Goal: Task Accomplishment & Management: Complete application form

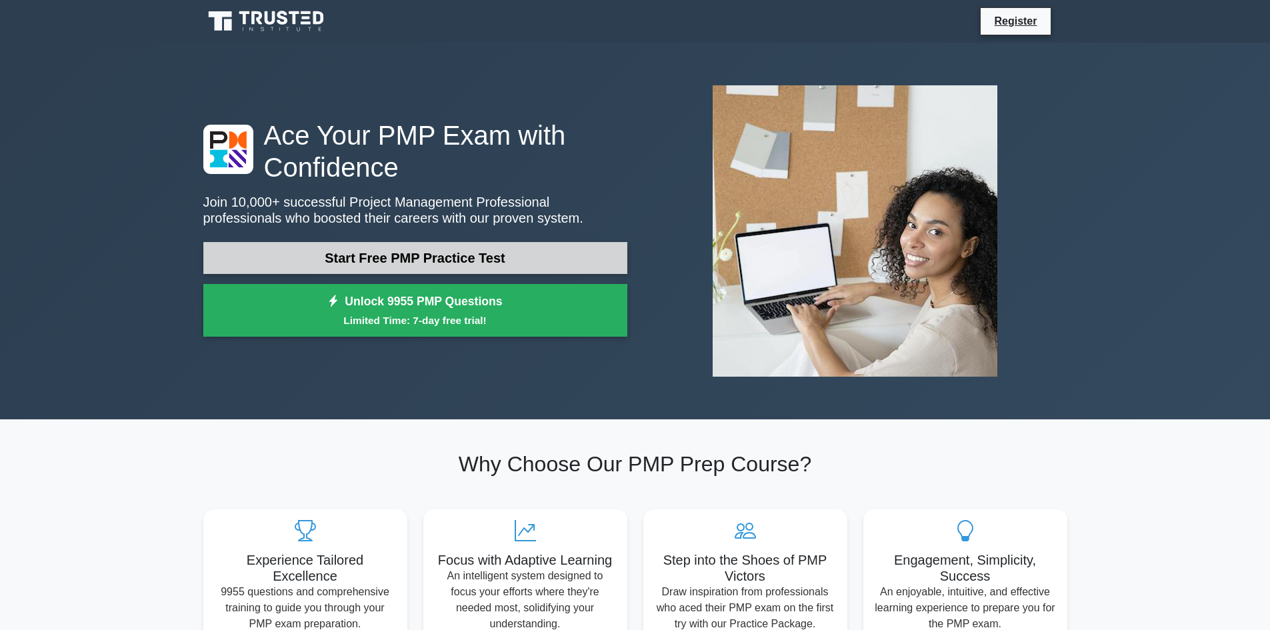
click at [416, 256] on link "Start Free PMP Practice Test" at bounding box center [415, 258] width 424 height 32
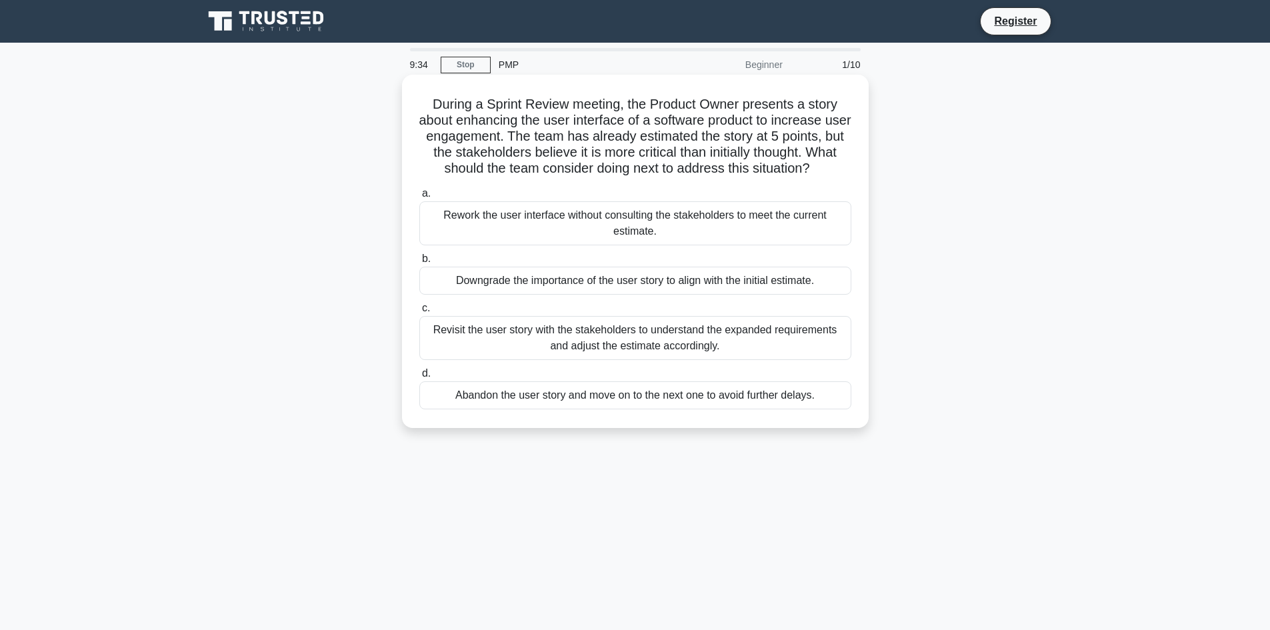
click at [650, 330] on div "Revisit the user story with the stakeholders to understand the expanded require…" at bounding box center [635, 338] width 432 height 44
click at [419, 313] on input "c. Revisit the user story with the stakeholders to understand the expanded requ…" at bounding box center [419, 308] width 0 height 9
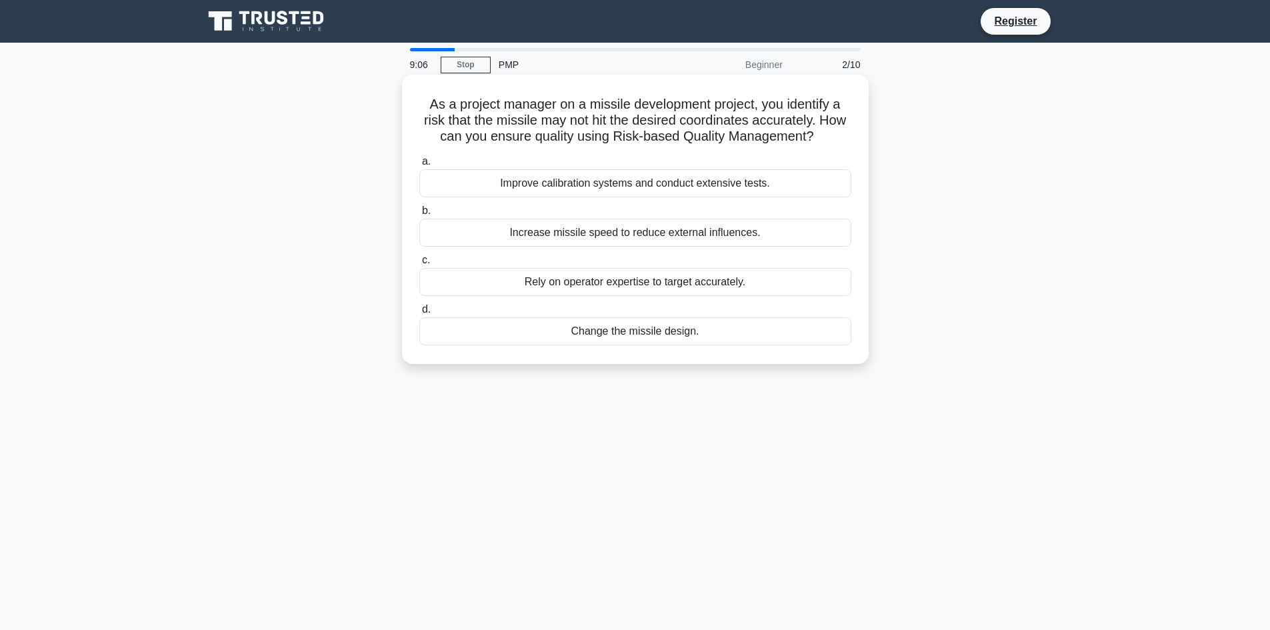
click at [679, 177] on div "Improve calibration systems and conduct extensive tests." at bounding box center [635, 183] width 432 height 28
click at [419, 166] on input "a. Improve calibration systems and conduct extensive tests." at bounding box center [419, 161] width 0 height 9
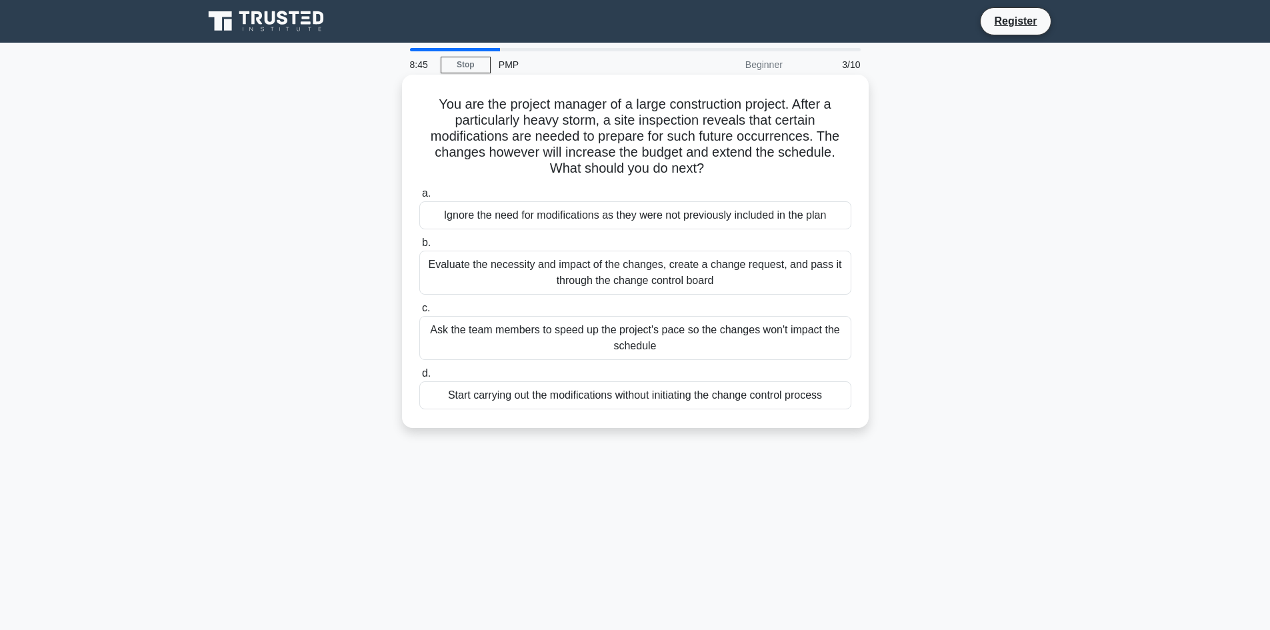
click at [621, 282] on div "Evaluate the necessity and impact of the changes, create a change request, and …" at bounding box center [635, 273] width 432 height 44
click at [419, 247] on input "b. Evaluate the necessity and impact of the changes, create a change request, a…" at bounding box center [419, 243] width 0 height 9
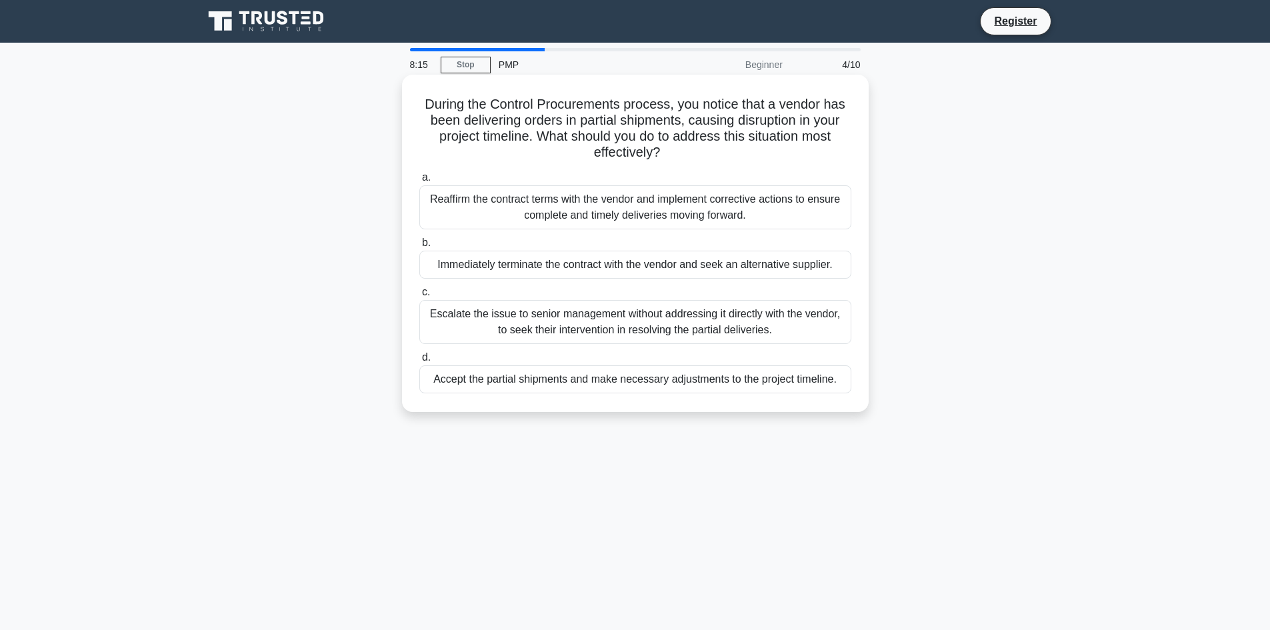
click at [641, 325] on div "Escalate the issue to senior management without addressing it directly with the…" at bounding box center [635, 322] width 432 height 44
click at [419, 297] on input "c. Escalate the issue to senior management without addressing it directly with …" at bounding box center [419, 292] width 0 height 9
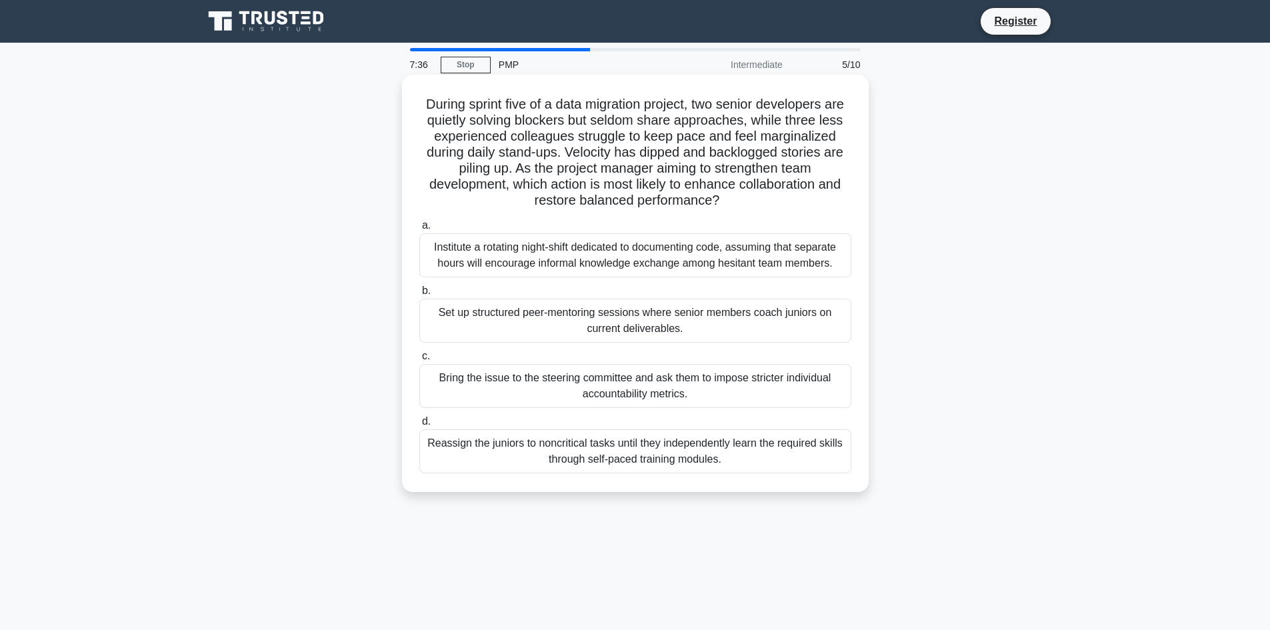
click at [621, 321] on div "Set up structured peer-mentoring sessions where senior members coach juniors on…" at bounding box center [635, 321] width 432 height 44
click at [419, 295] on input "b. Set up structured peer-mentoring sessions where senior members coach juniors…" at bounding box center [419, 291] width 0 height 9
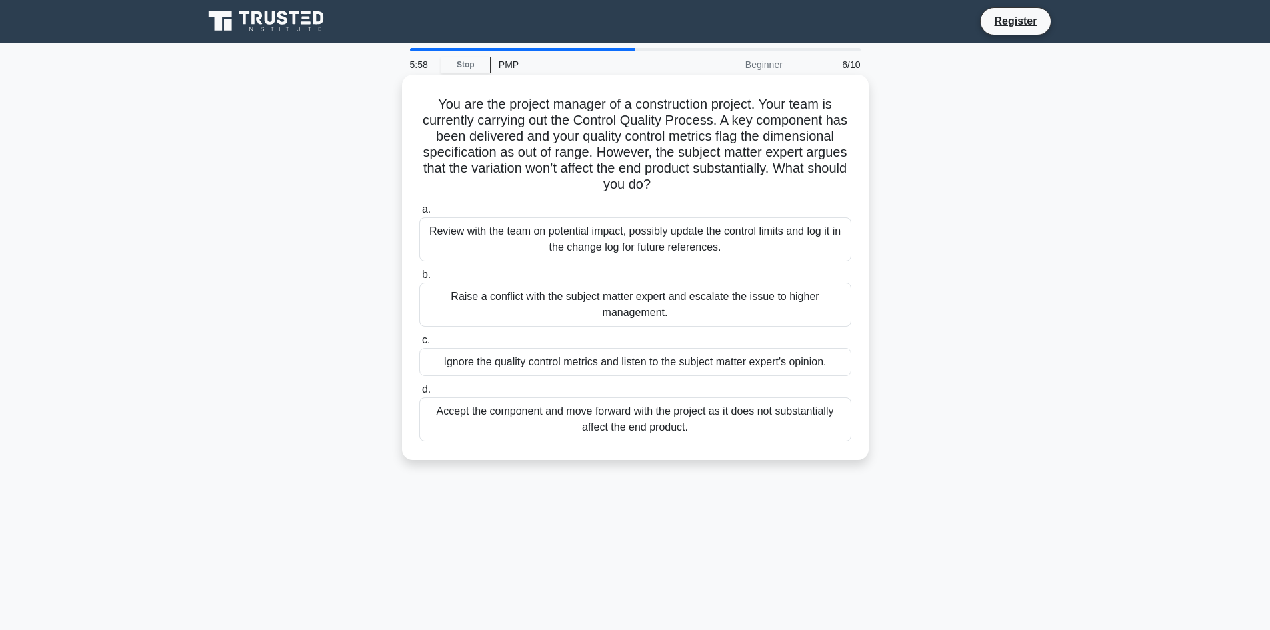
click at [662, 302] on div "Raise a conflict with the subject matter expert and escalate the issue to highe…" at bounding box center [635, 305] width 432 height 44
click at [419, 279] on input "b. Raise a conflict with the subject matter expert and escalate the issue to hi…" at bounding box center [419, 275] width 0 height 9
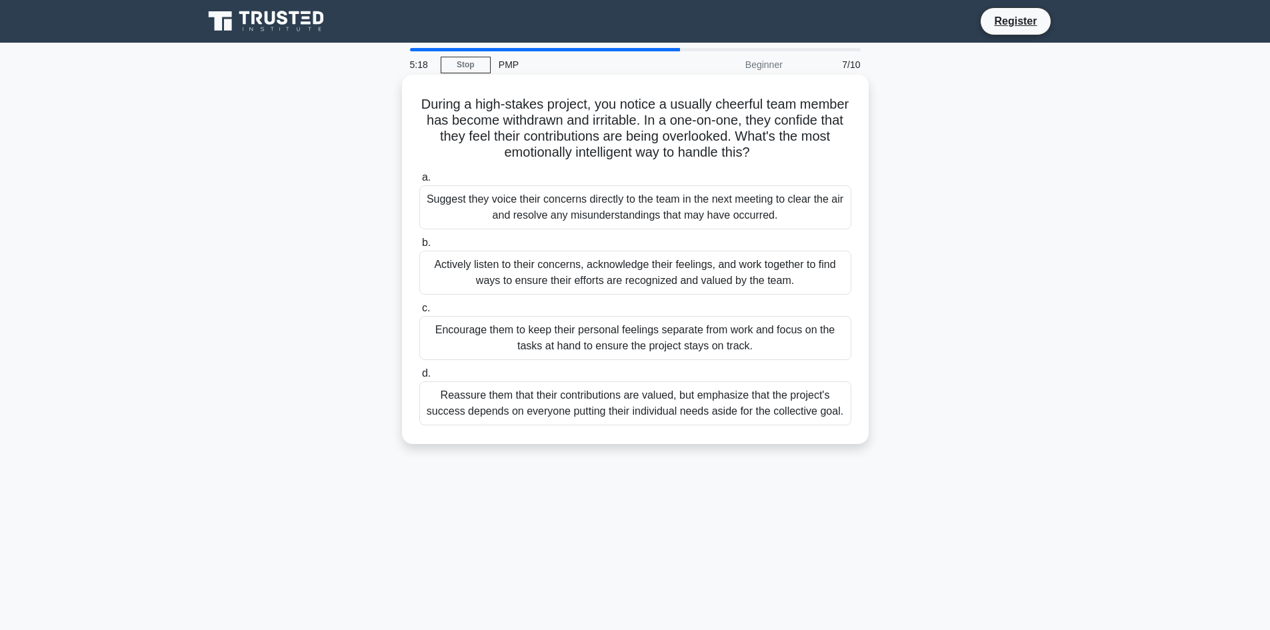
click at [688, 268] on div "Actively listen to their concerns, acknowledge their feelings, and work togethe…" at bounding box center [635, 273] width 432 height 44
click at [419, 247] on input "b. Actively listen to their concerns, acknowledge their feelings, and work toge…" at bounding box center [419, 243] width 0 height 9
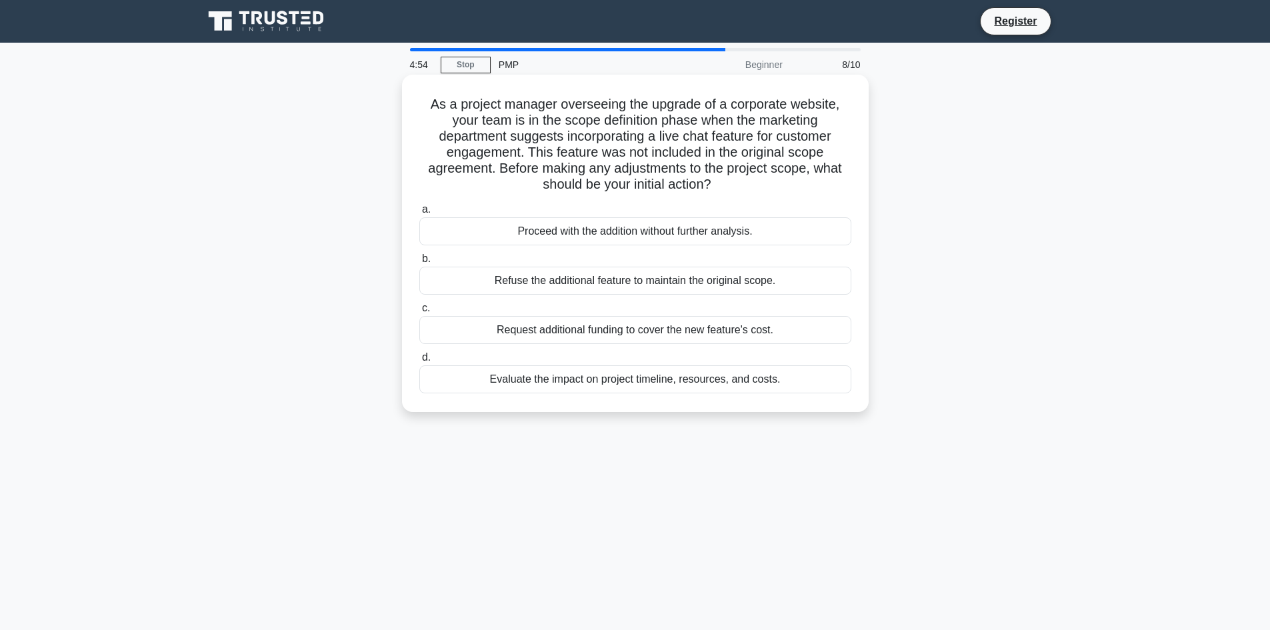
click at [644, 375] on div "Evaluate the impact on project timeline, resources, and costs." at bounding box center [635, 379] width 432 height 28
click at [419, 362] on input "d. Evaluate the impact on project timeline, resources, and costs." at bounding box center [419, 357] width 0 height 9
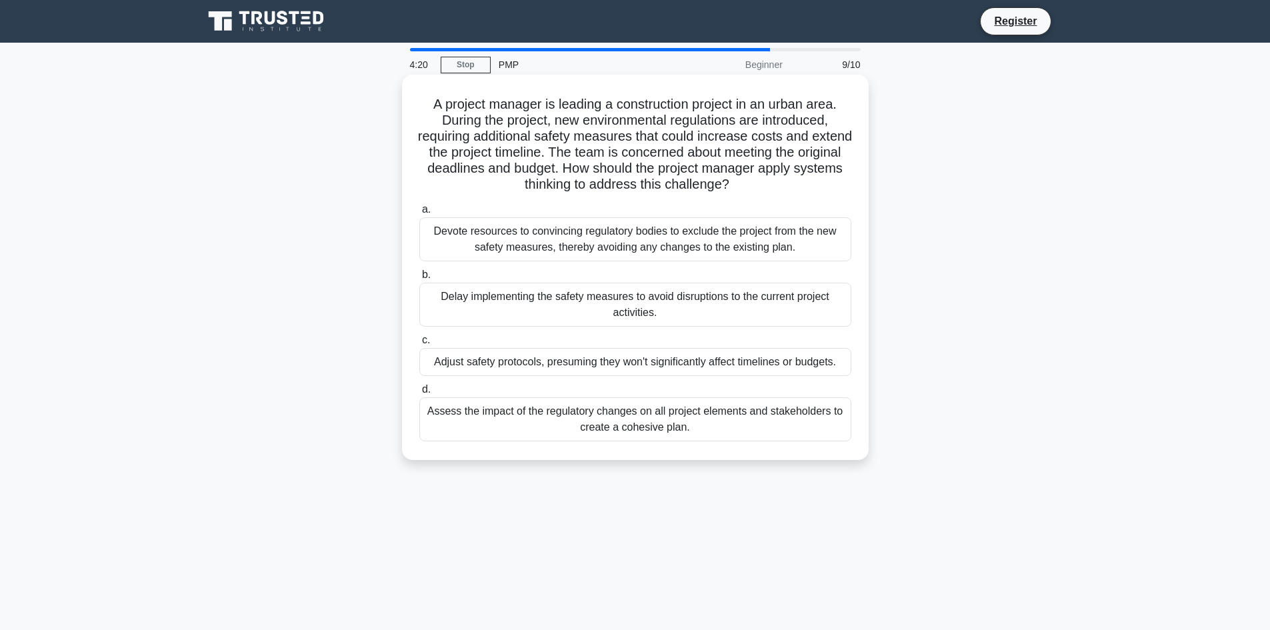
click at [644, 427] on div "Assess the impact of the regulatory changes on all project elements and stakeho…" at bounding box center [635, 419] width 432 height 44
click at [419, 394] on input "d. Assess the impact of the regulatory changes on all project elements and stak…" at bounding box center [419, 389] width 0 height 9
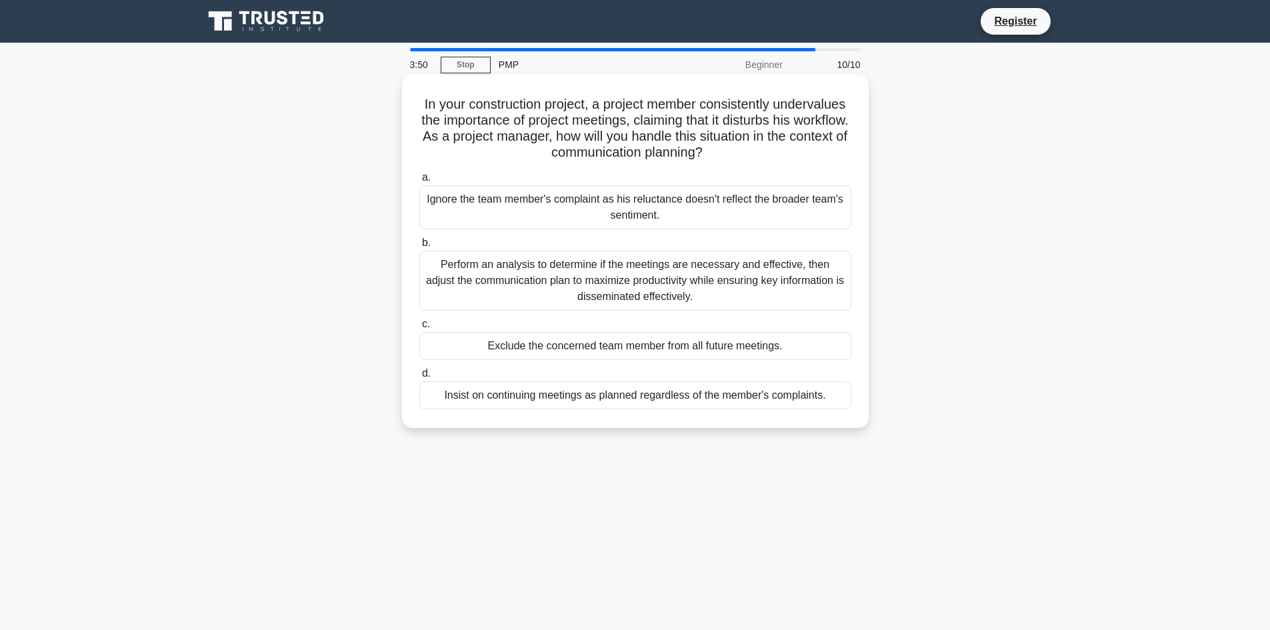
click at [643, 403] on div "Insist on continuing meetings as planned regardless of the member's complaints." at bounding box center [635, 395] width 432 height 28
click at [419, 378] on input "d. Insist on continuing meetings as planned regardless of the member's complain…" at bounding box center [419, 373] width 0 height 9
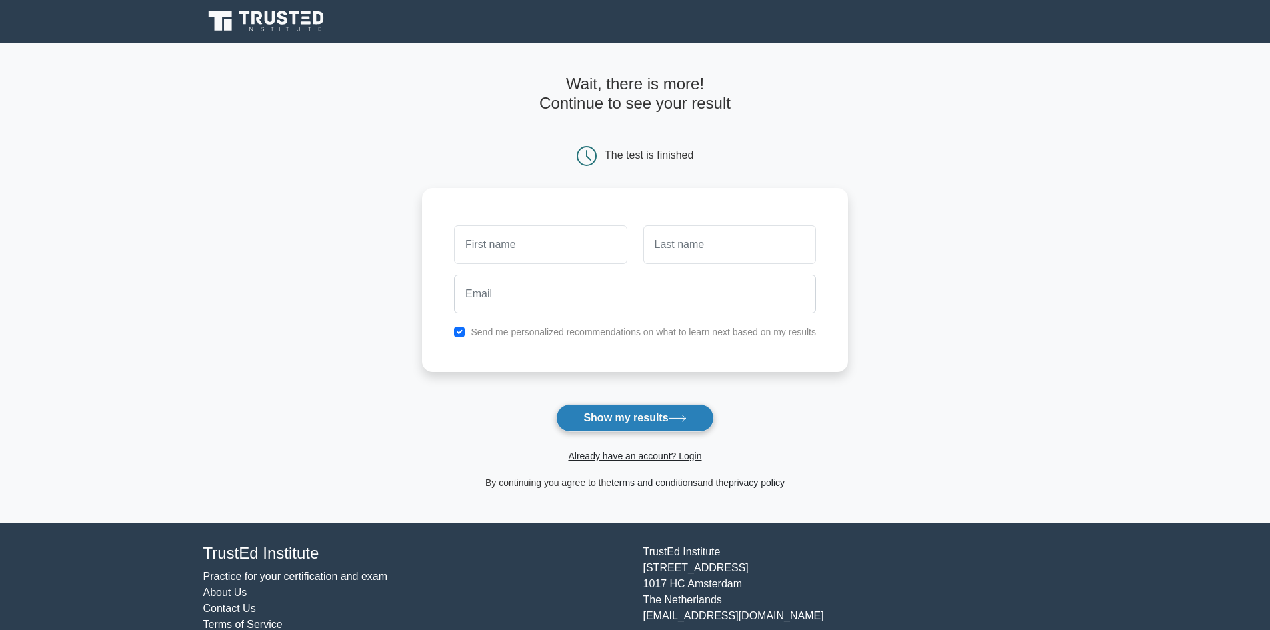
click at [637, 417] on button "Show my results" at bounding box center [634, 418] width 157 height 28
click at [543, 240] on input "text" at bounding box center [540, 241] width 173 height 39
type input "muth"
click at [458, 324] on input "checkbox" at bounding box center [459, 328] width 11 height 11
checkbox input "false"
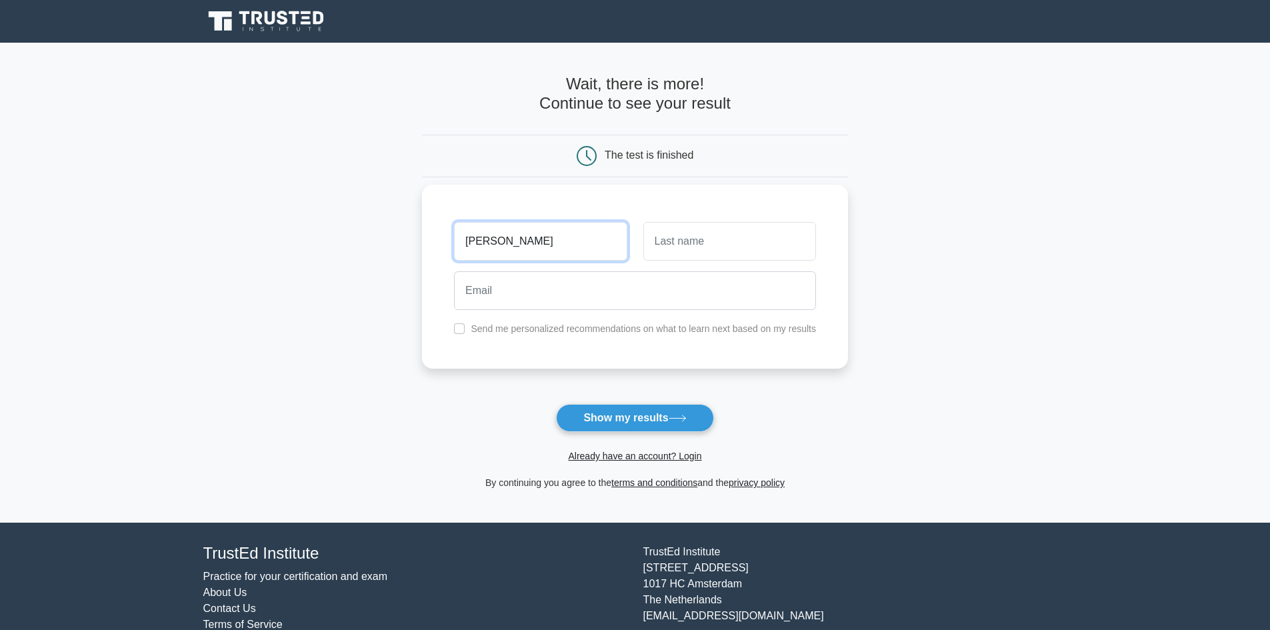
click at [517, 247] on input "muth" at bounding box center [540, 241] width 173 height 39
type input "muthu"
type input "kumar"
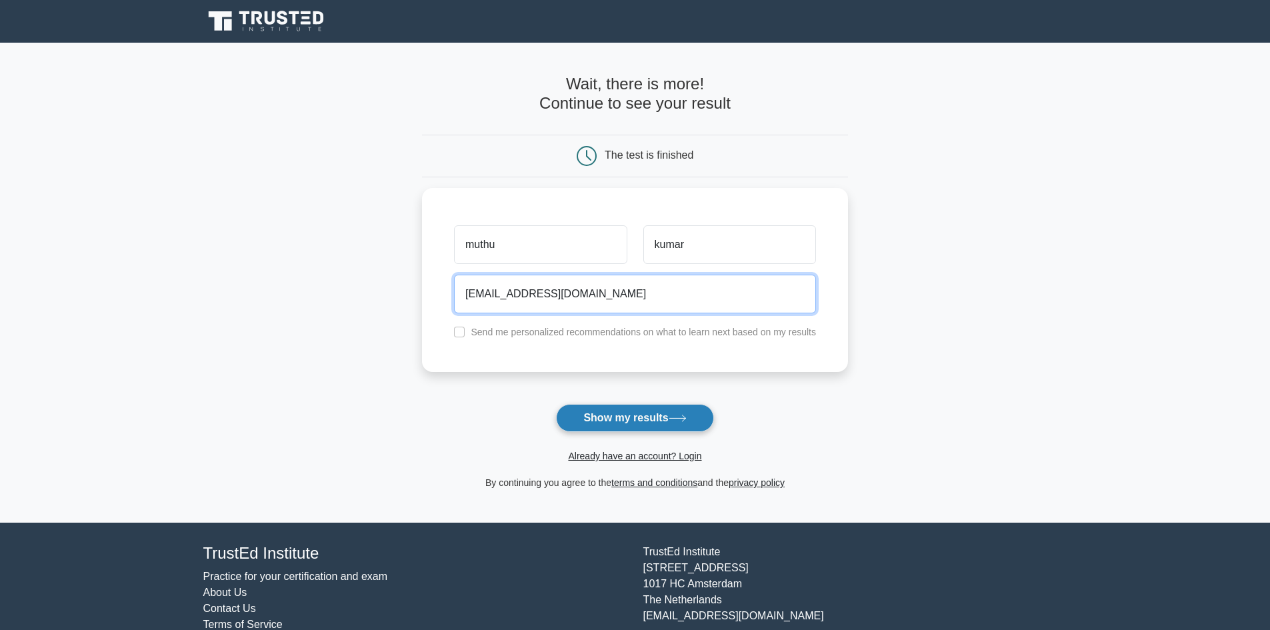
type input "muthumech1894@gmail.com"
click at [625, 423] on button "Show my results" at bounding box center [634, 418] width 157 height 28
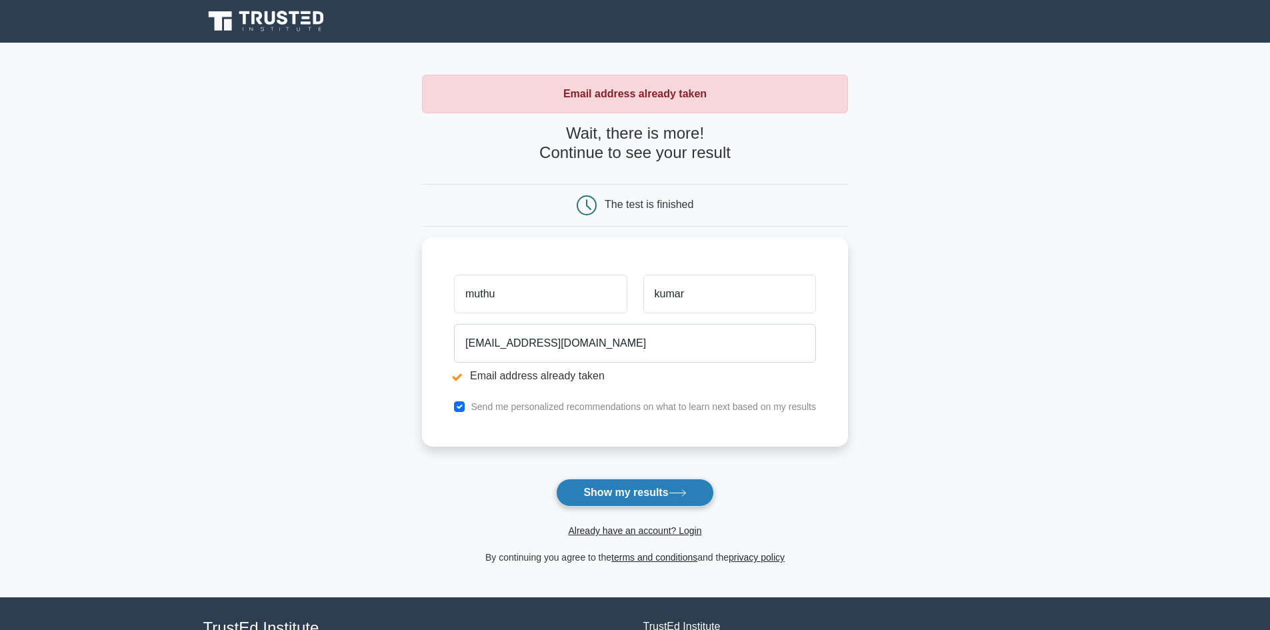
click at [624, 499] on button "Show my results" at bounding box center [634, 493] width 157 height 28
click at [615, 493] on button "Show my results" at bounding box center [634, 493] width 157 height 28
click at [649, 211] on div "The test is finished" at bounding box center [635, 205] width 284 height 20
click at [680, 529] on link "Already have an account? Login" at bounding box center [634, 530] width 133 height 11
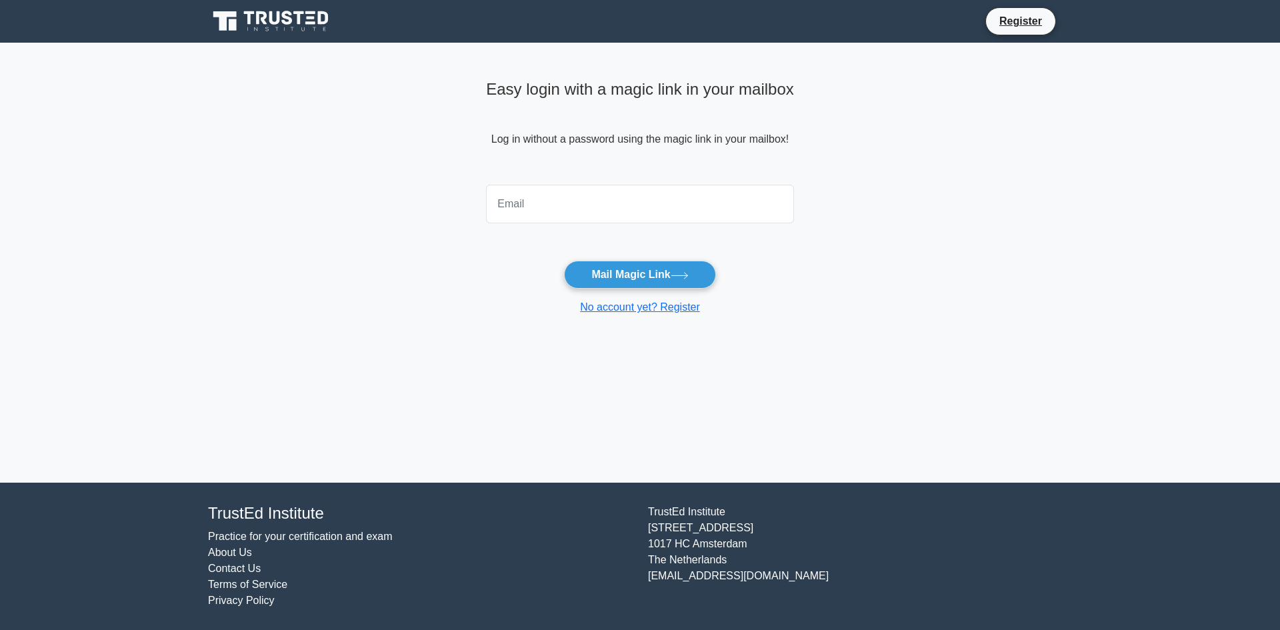
click at [586, 211] on input "email" at bounding box center [640, 204] width 308 height 39
type input "[EMAIL_ADDRESS][DOMAIN_NAME]"
click at [616, 277] on button "Mail Magic Link" at bounding box center [639, 275] width 151 height 28
